Goal: Task Accomplishment & Management: Complete application form

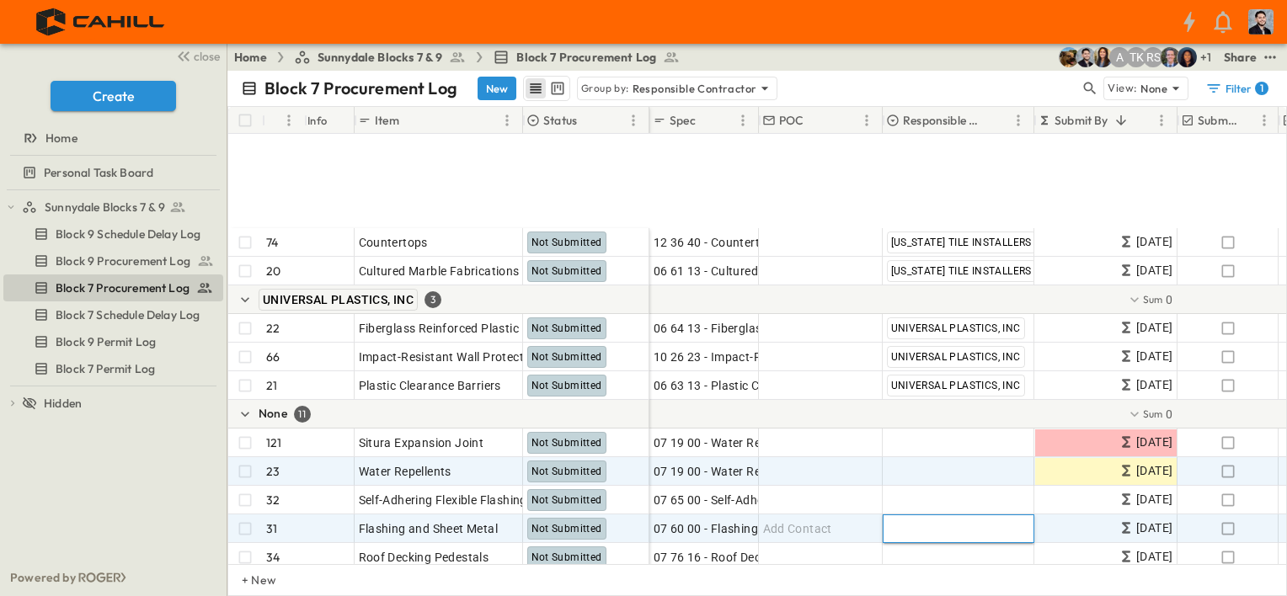
scroll to position [1019, 0]
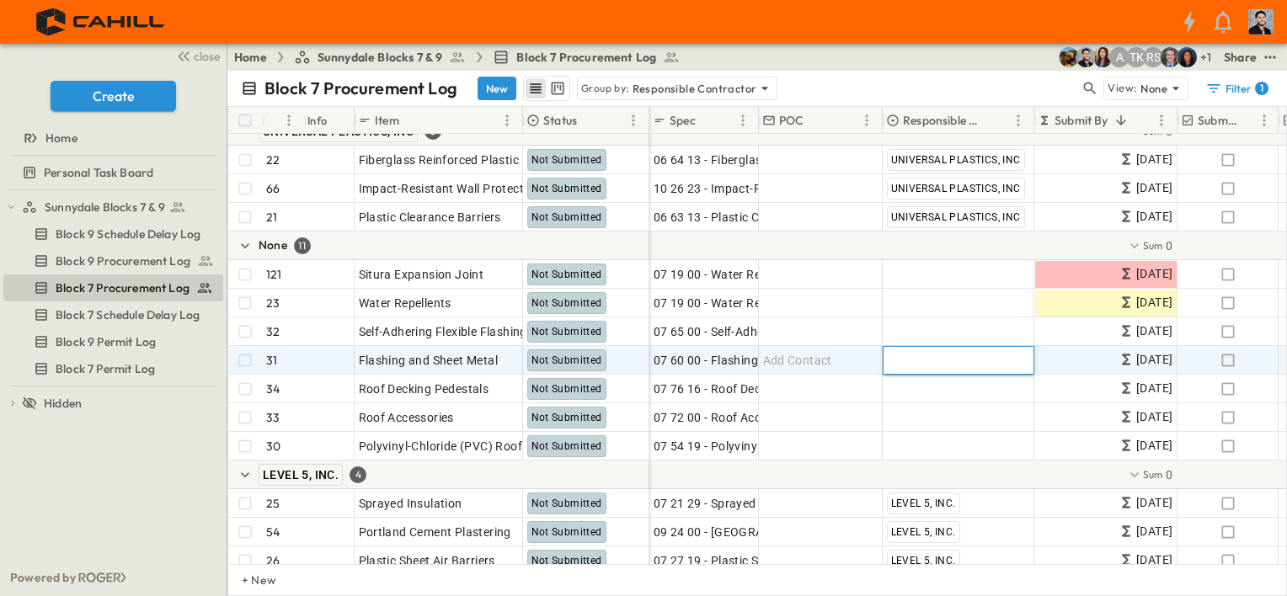
click at [985, 365] on div at bounding box center [957, 360] width 149 height 26
click at [946, 361] on div at bounding box center [957, 360] width 149 height 26
click at [813, 367] on span "Add Contact" at bounding box center [797, 360] width 69 height 17
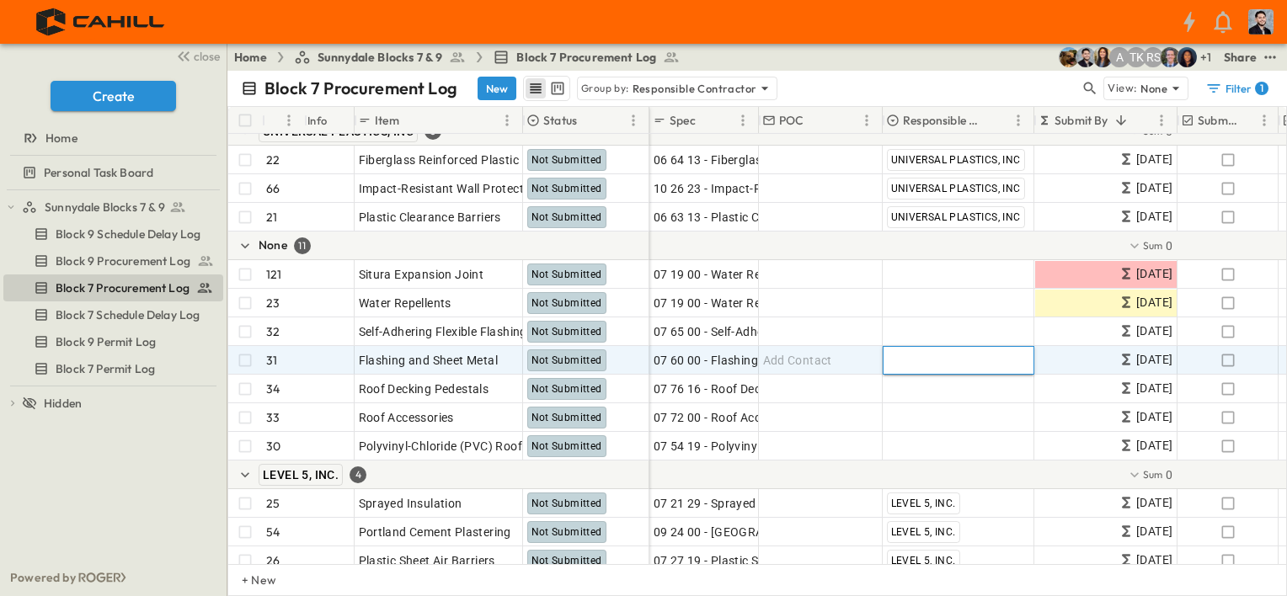
click at [904, 352] on div at bounding box center [957, 360] width 149 height 26
click at [898, 357] on div at bounding box center [957, 360] width 149 height 26
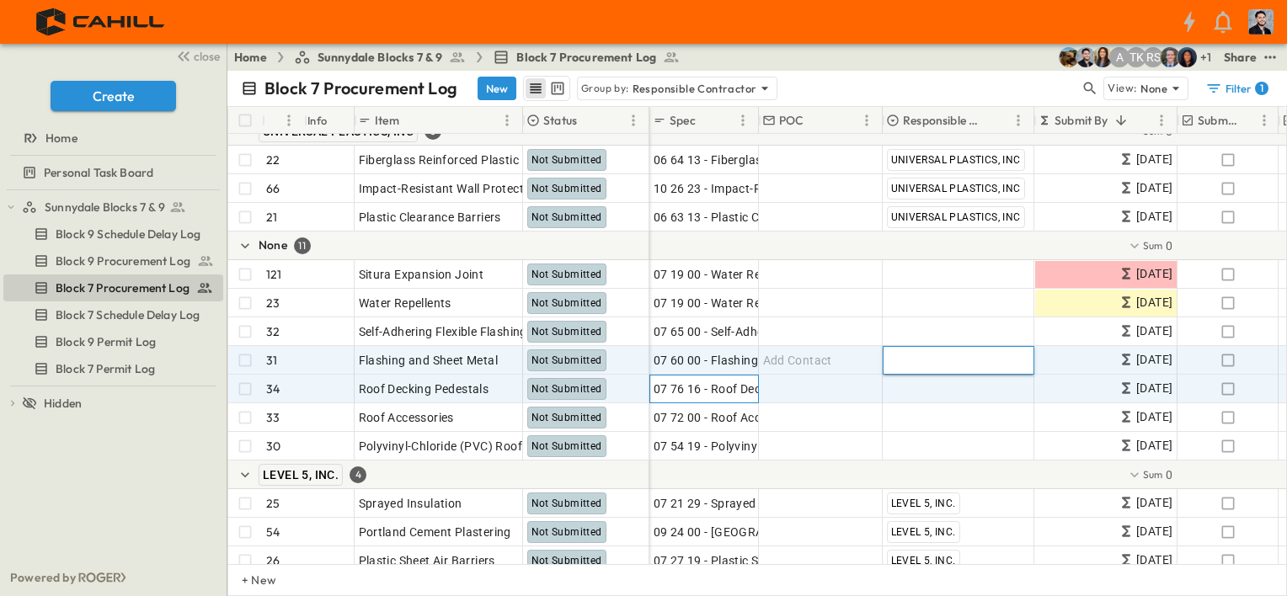
click at [738, 378] on div "07 76 16 - Roof Decking Pedestals" at bounding box center [703, 389] width 101 height 24
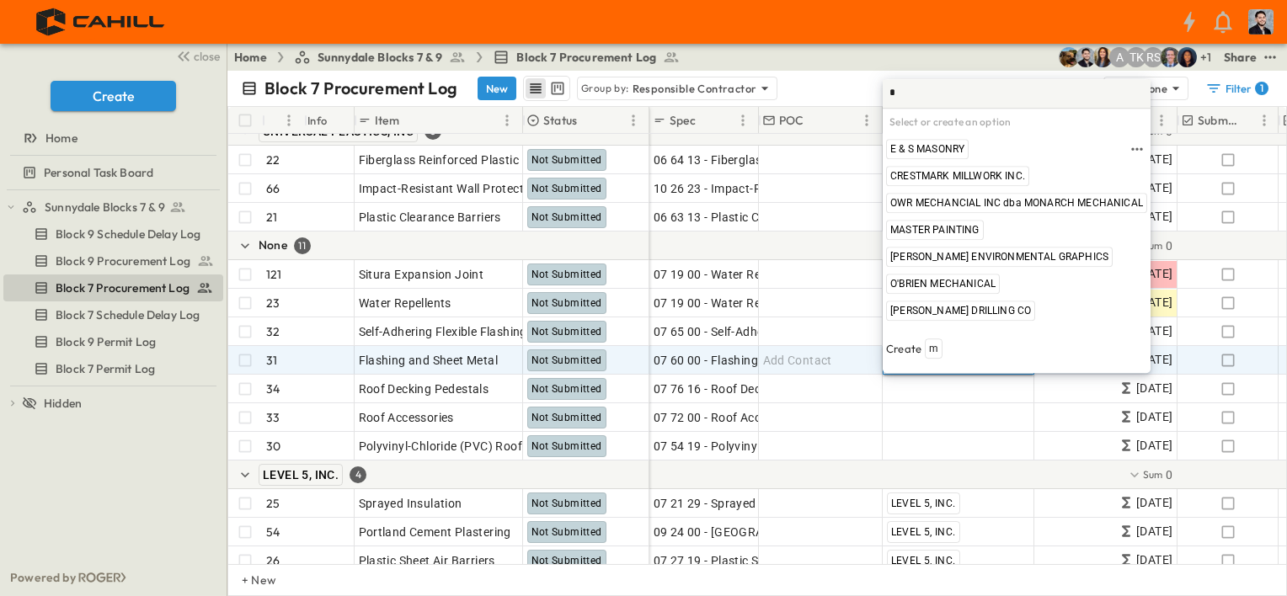
type input "*"
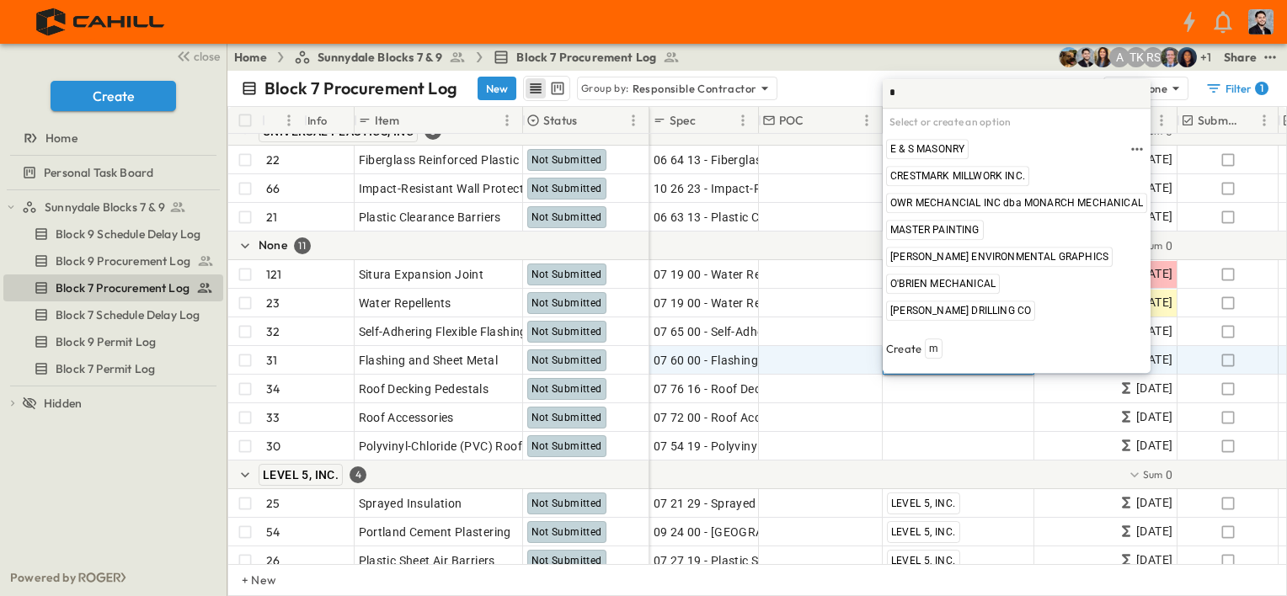
click at [915, 135] on h6 "Select or create an option" at bounding box center [1016, 122] width 268 height 27
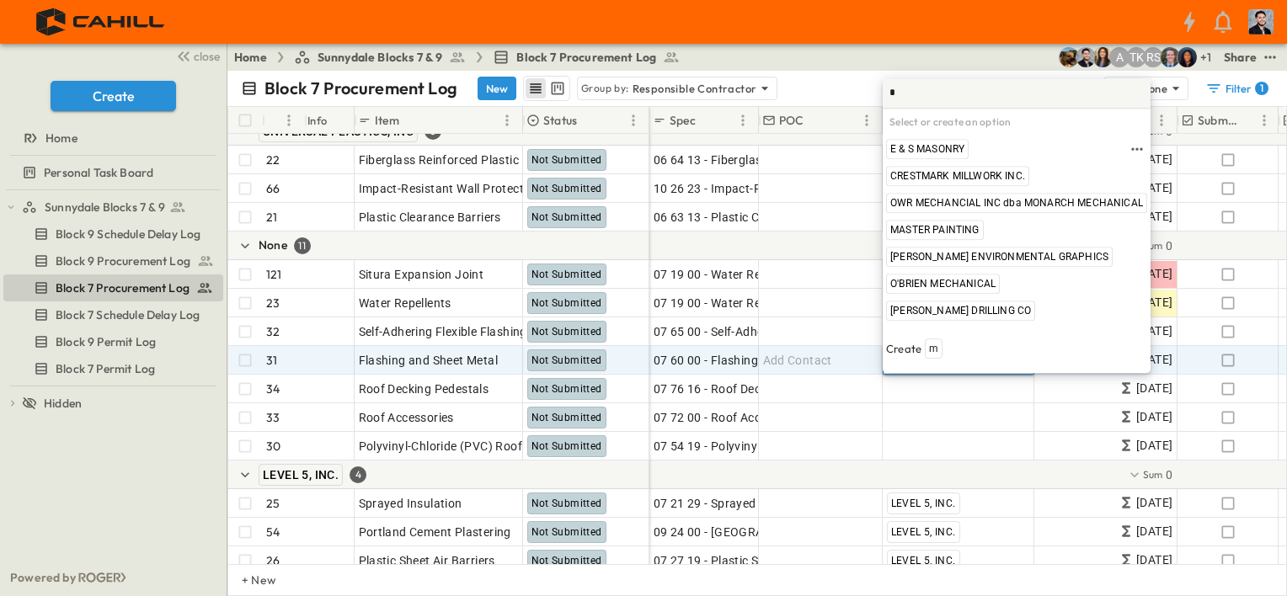
click at [903, 104] on input "*" at bounding box center [1016, 94] width 254 height 22
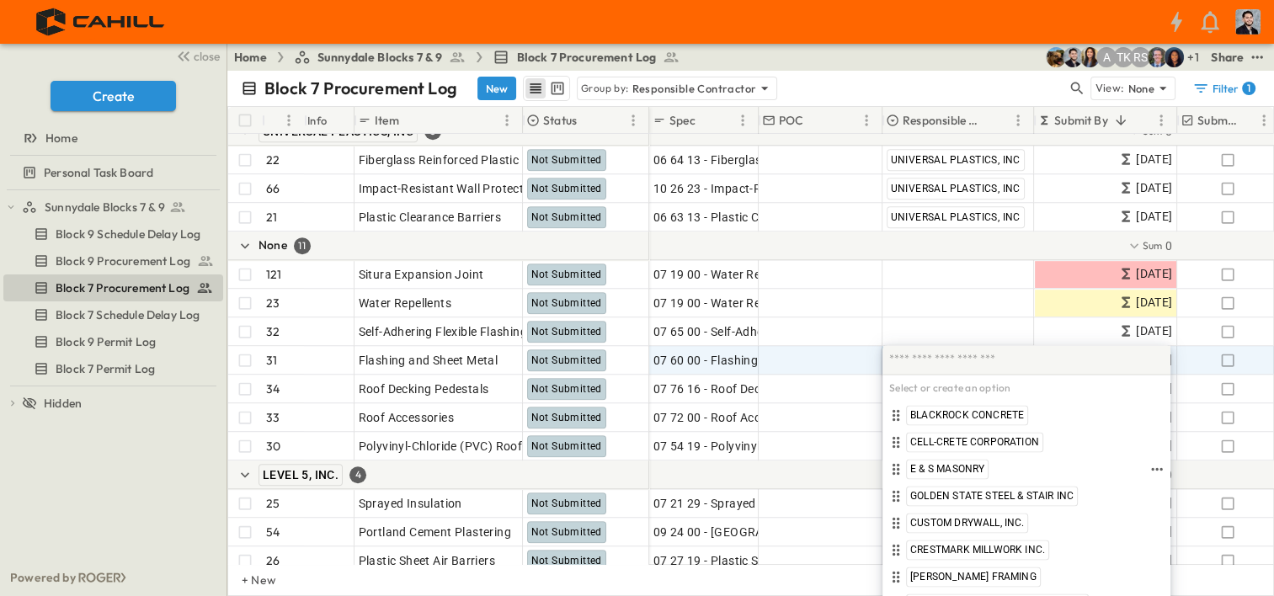
click at [938, 378] on h6 "Select or create an option" at bounding box center [1026, 389] width 288 height 27
click at [940, 401] on h6 "Select or create an option" at bounding box center [1026, 389] width 288 height 27
click at [936, 397] on h6 "Select or create an option" at bounding box center [1026, 389] width 288 height 27
click at [933, 389] on h6 "Select or create an option" at bounding box center [1026, 389] width 288 height 27
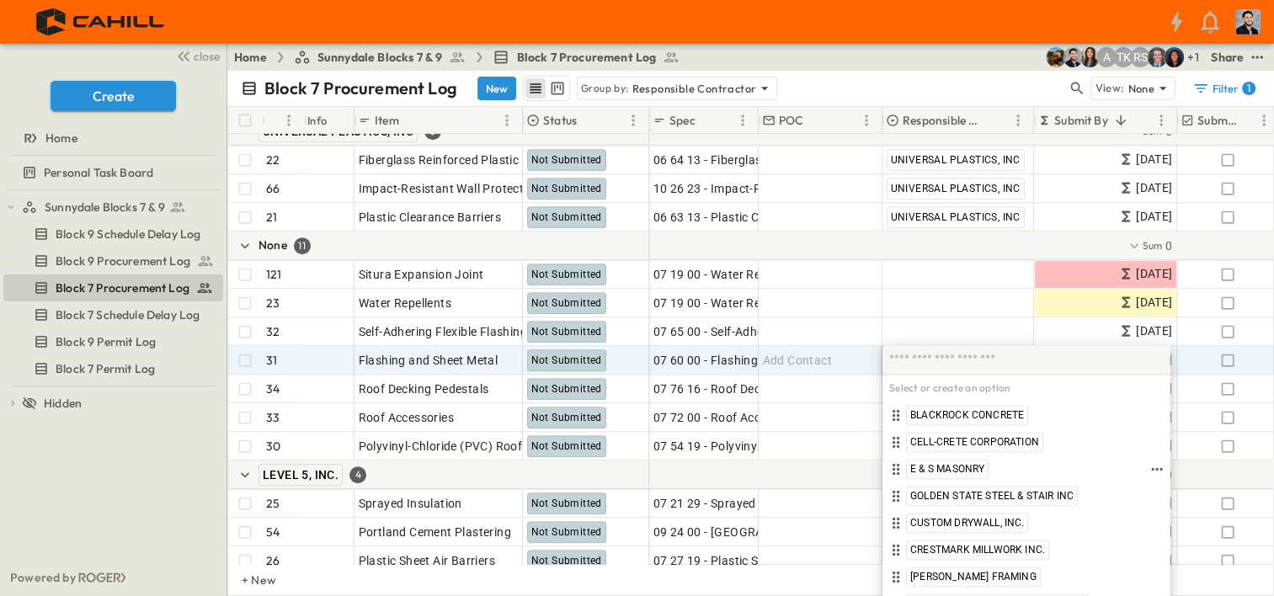
click at [932, 388] on h6 "Select or create an option" at bounding box center [1026, 389] width 288 height 27
click at [926, 361] on input "text" at bounding box center [1026, 360] width 275 height 22
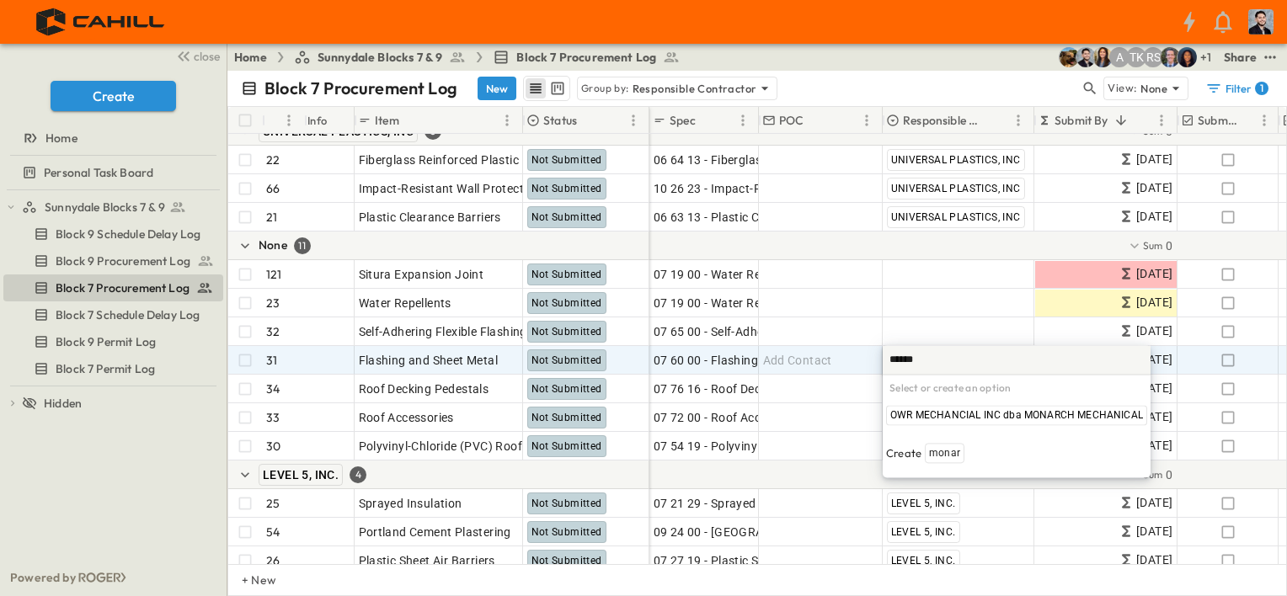
type input "*******"
click at [959, 411] on span "OWR MECHANCIAL INC dba MONARCH MECHANICAL" at bounding box center [1016, 415] width 253 height 13
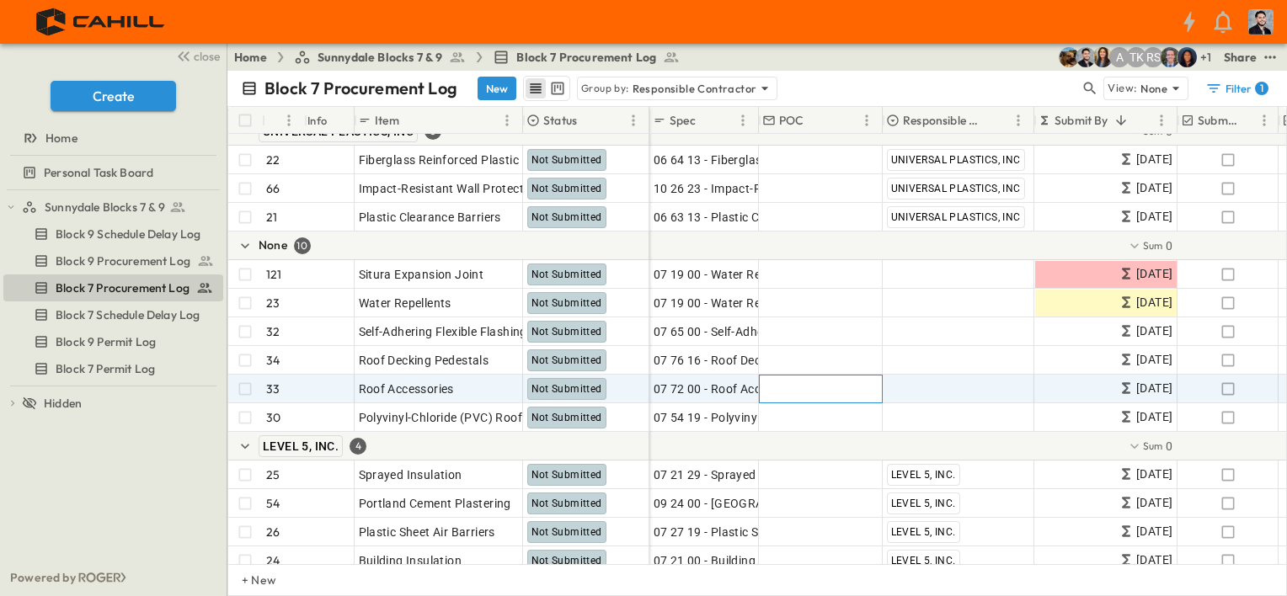
click at [803, 381] on span "Add Contact" at bounding box center [797, 389] width 69 height 17
click at [899, 391] on span "Add Contractor" at bounding box center [930, 389] width 86 height 17
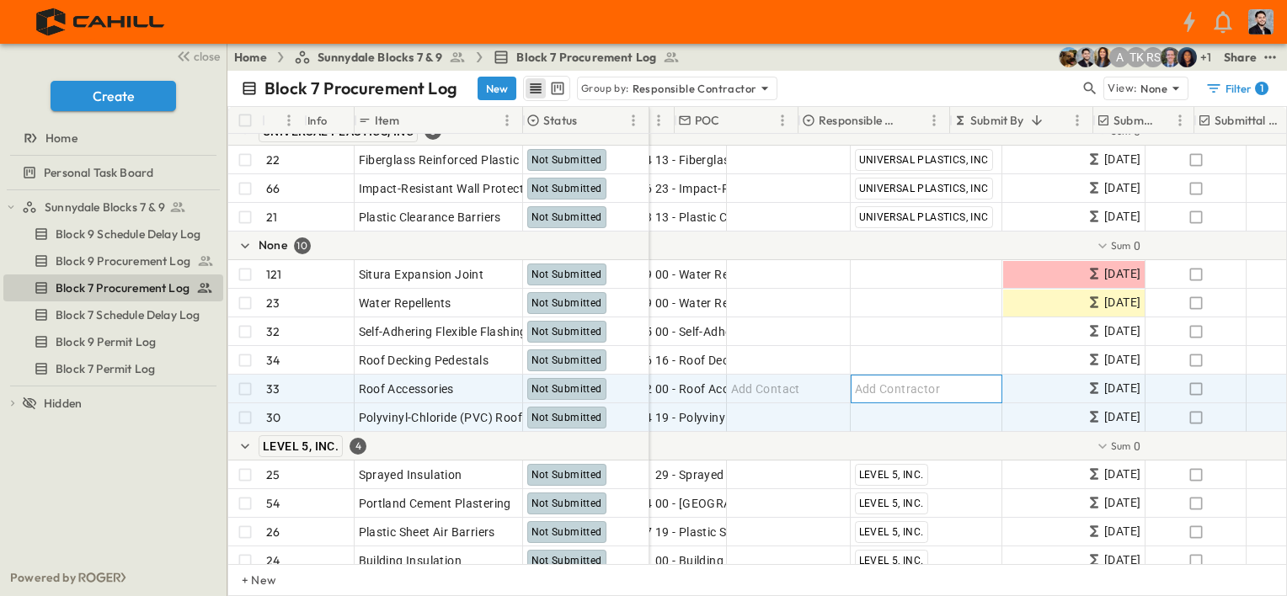
scroll to position [1019, 84]
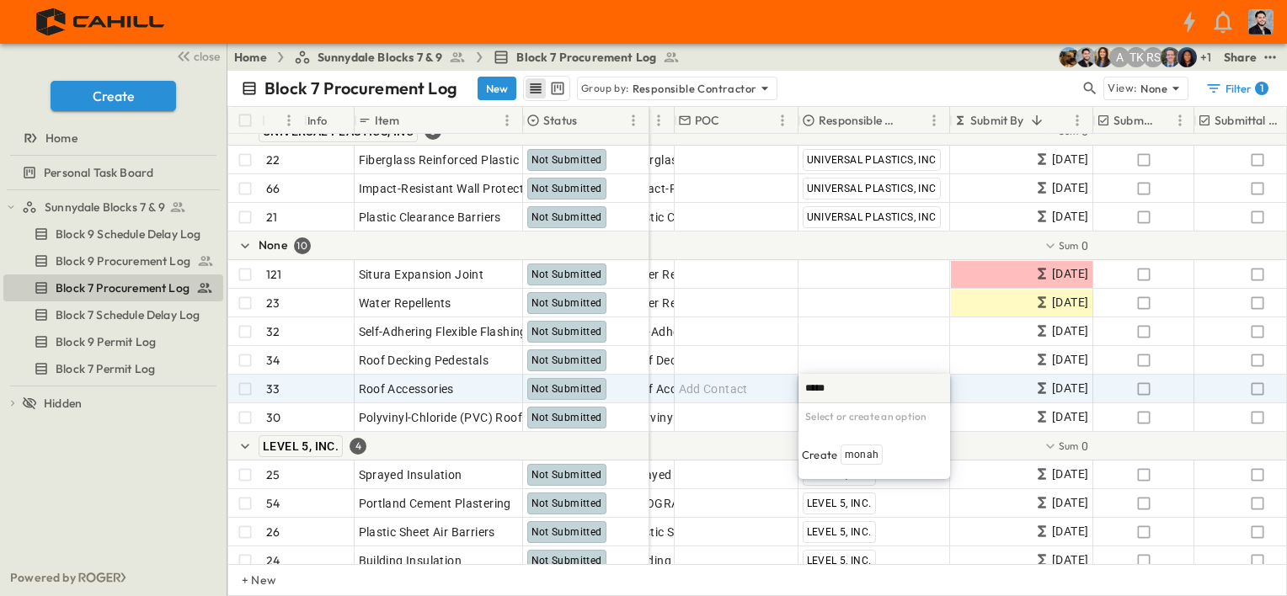
type input "****"
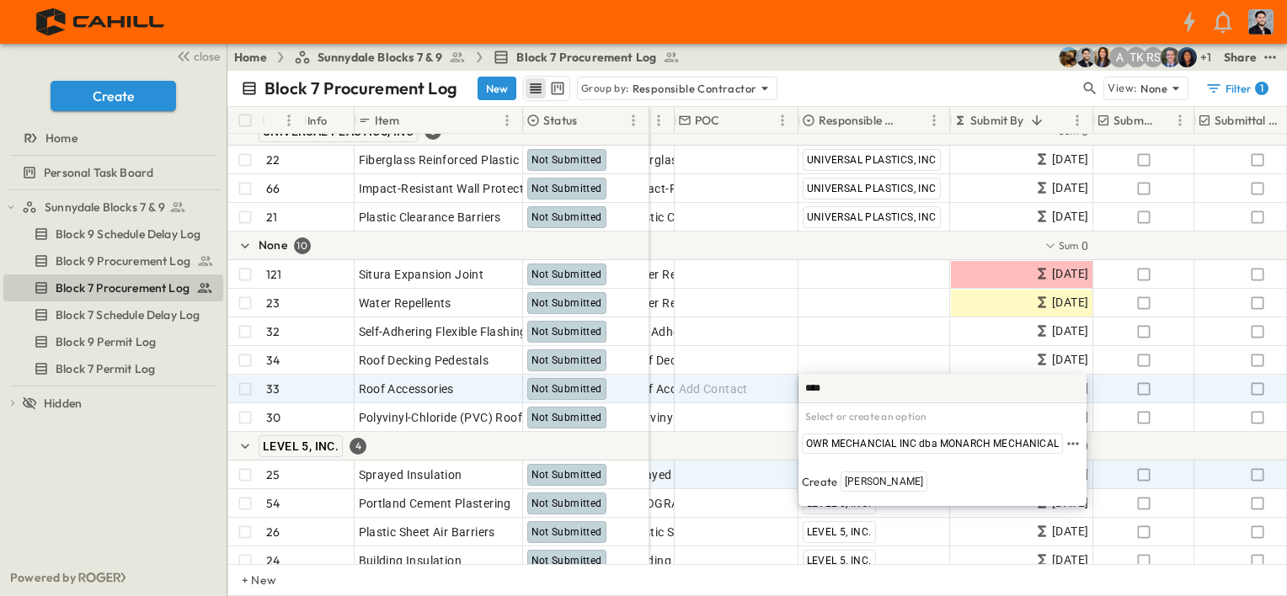
click at [948, 446] on span "OWR MECHANCIAL INC dba MONARCH MECHANICAL" at bounding box center [932, 443] width 253 height 13
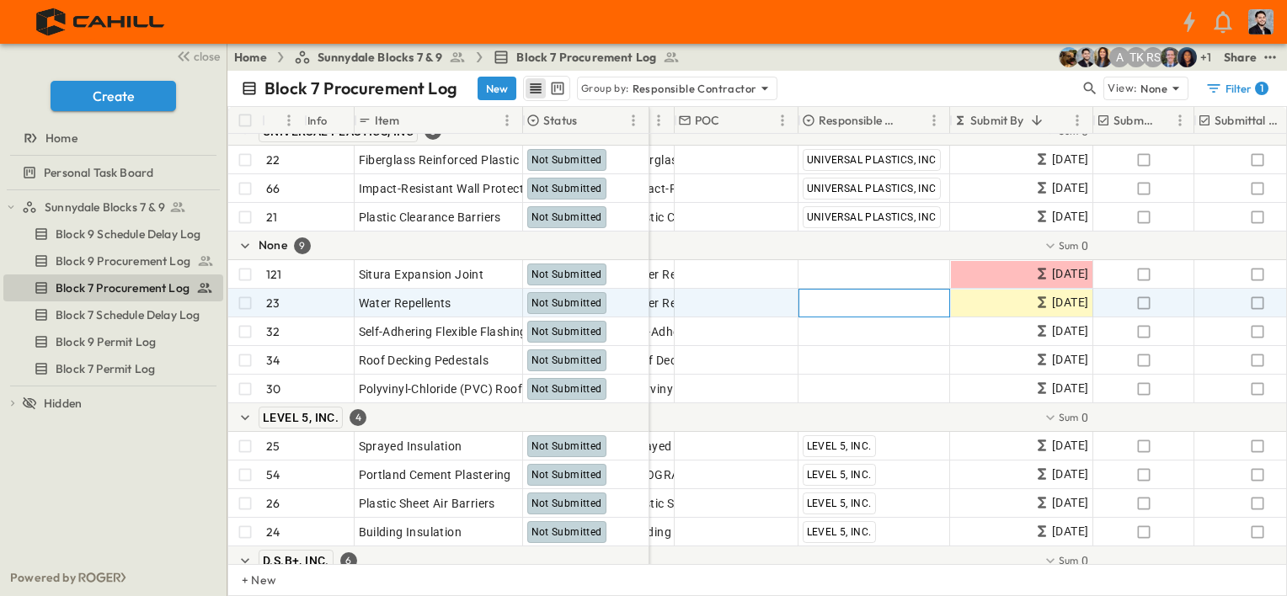
click at [861, 299] on span "Add Contractor" at bounding box center [845, 303] width 86 height 17
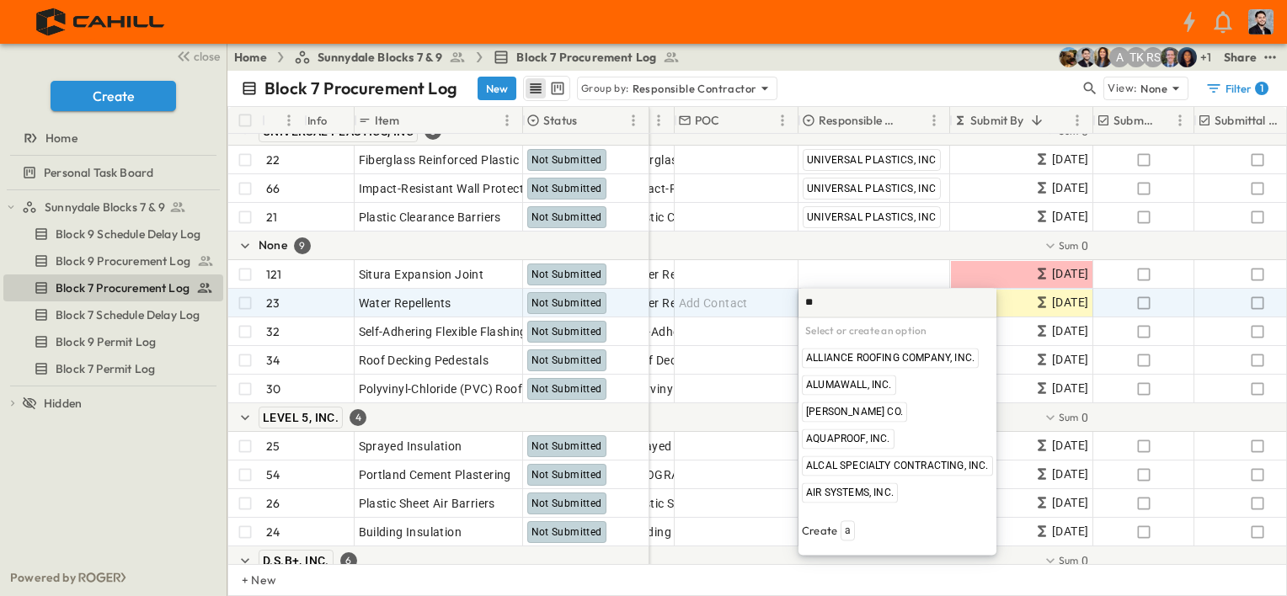
type input "***"
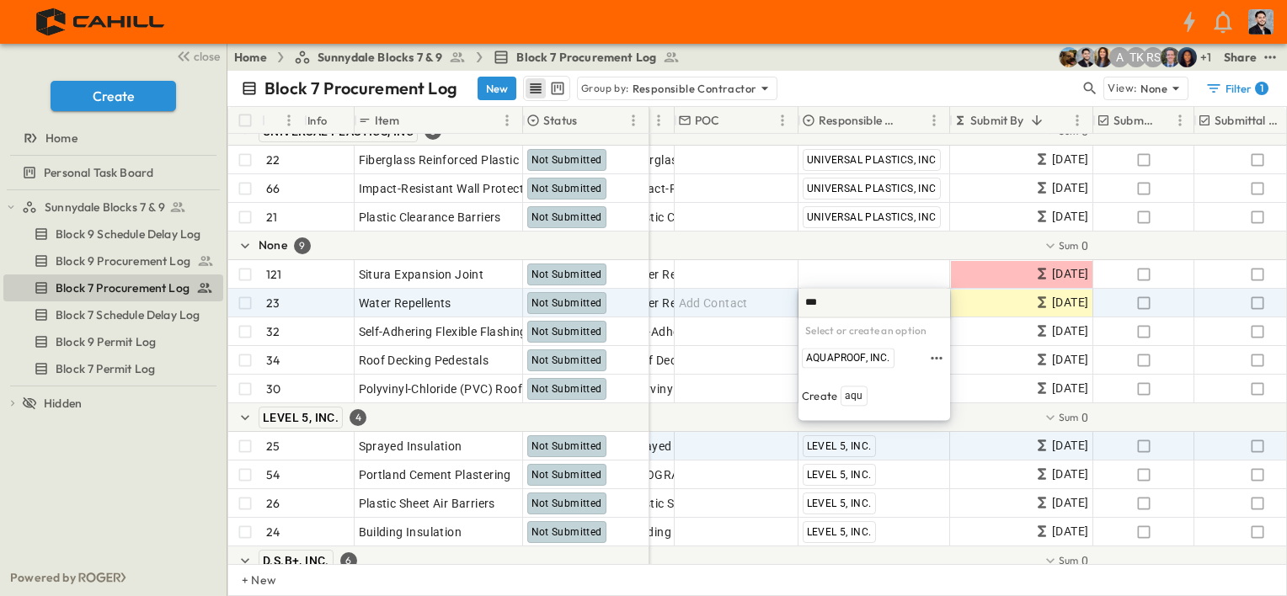
click at [868, 349] on div "AQUAPROOF, INC." at bounding box center [848, 359] width 93 height 20
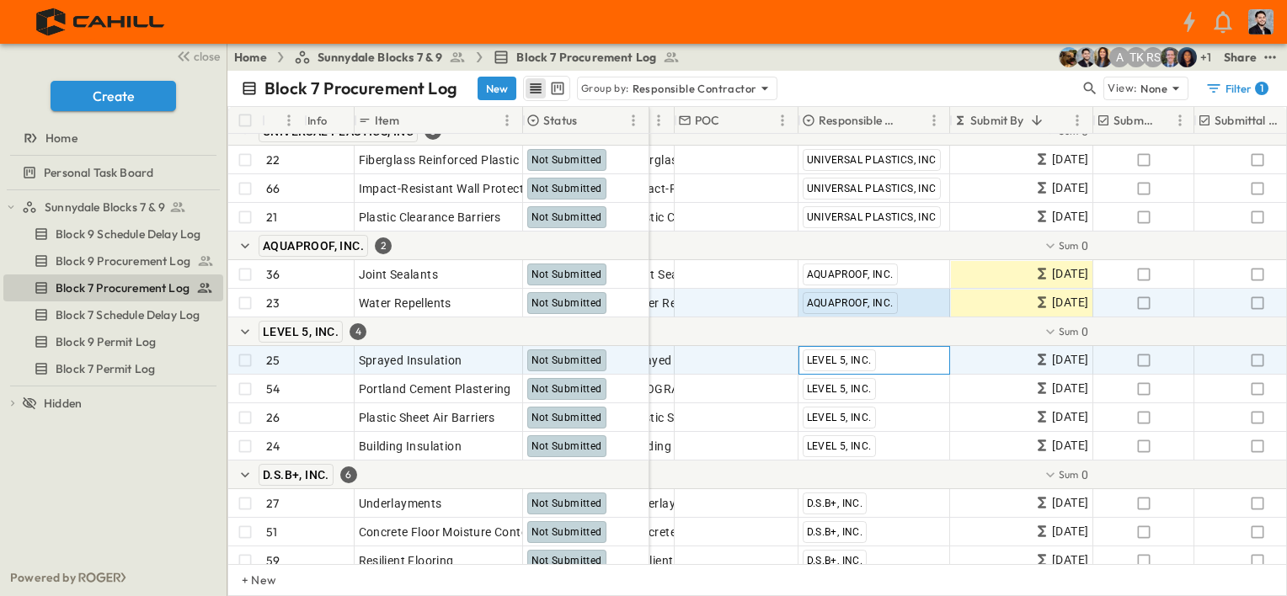
click at [866, 351] on div "LEVEL 5, INC." at bounding box center [838, 360] width 73 height 22
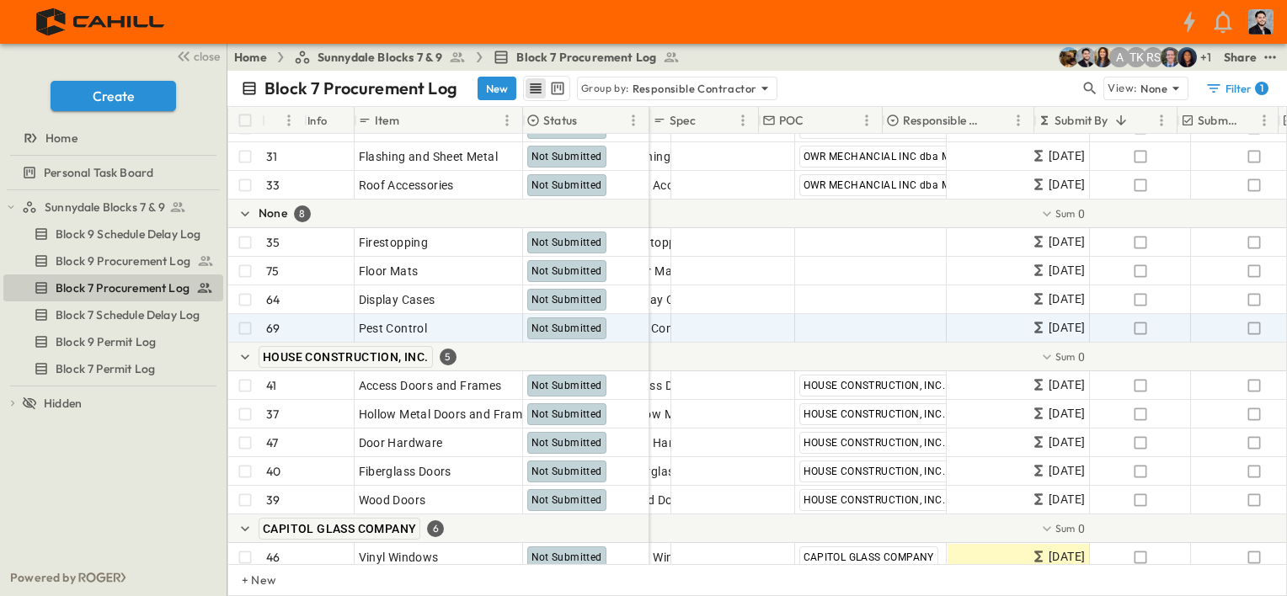
scroll to position [1853, 0]
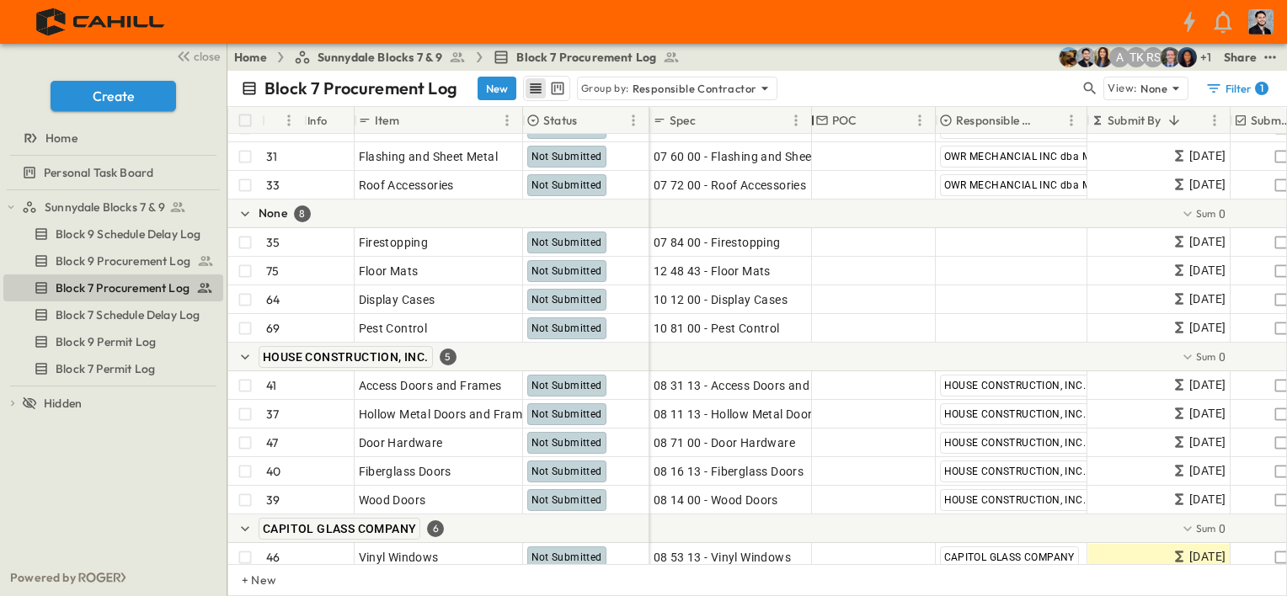
drag, startPoint x: 754, startPoint y: 115, endPoint x: 807, endPoint y: 130, distance: 54.1
click at [807, 130] on div at bounding box center [812, 120] width 17 height 47
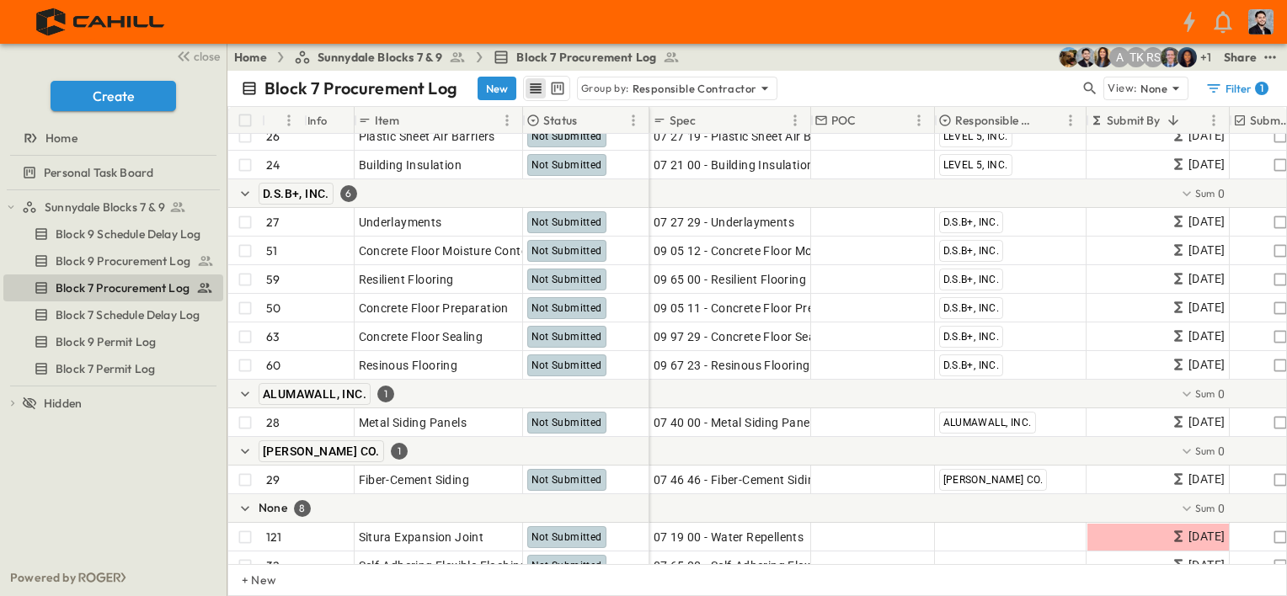
scroll to position [1432, 0]
